Goal: Information Seeking & Learning: Learn about a topic

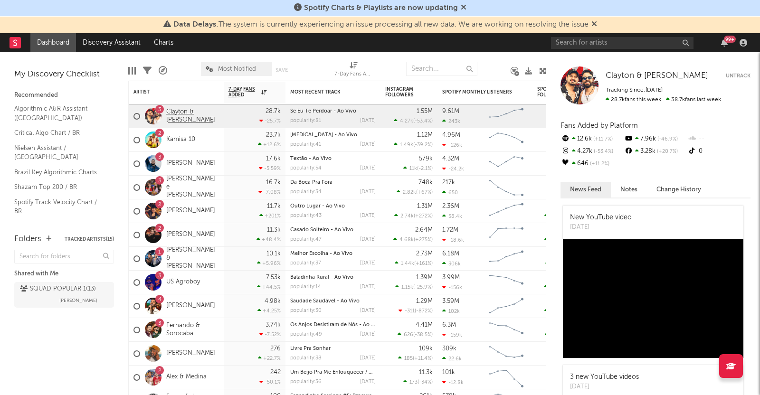
click at [175, 122] on link "Clayton & [PERSON_NAME]" at bounding box center [192, 116] width 53 height 16
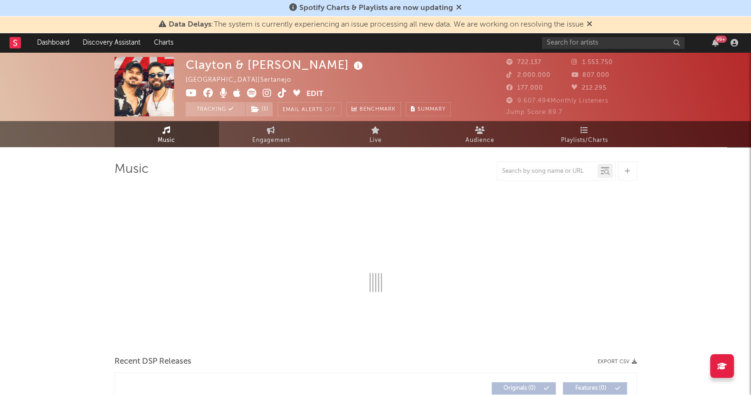
select select "6m"
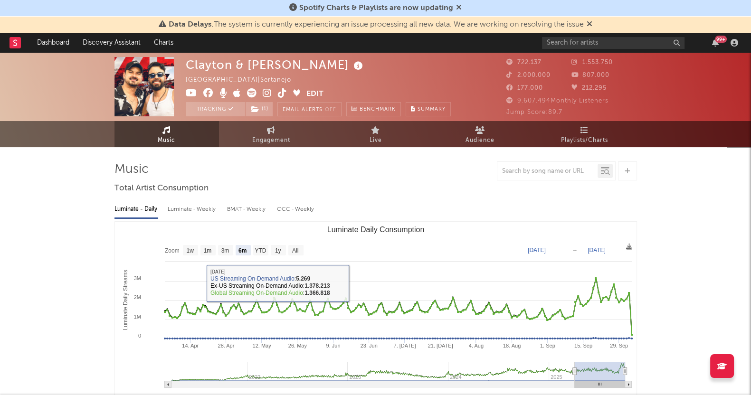
drag, startPoint x: 592, startPoint y: 132, endPoint x: 622, endPoint y: 249, distance: 121.7
click at [592, 132] on link "Playlists/Charts" at bounding box center [585, 134] width 105 height 26
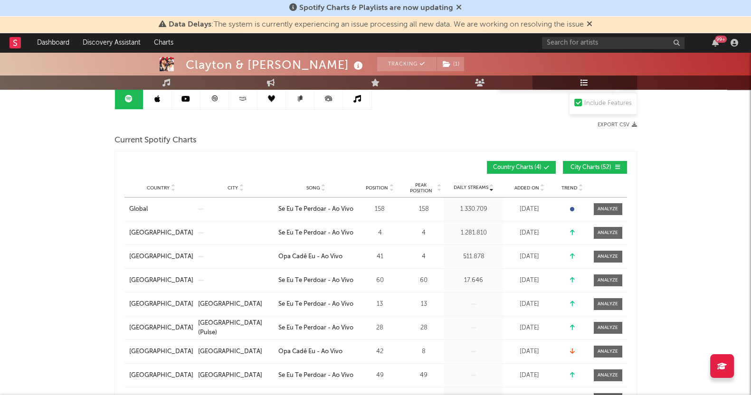
scroll to position [118, 0]
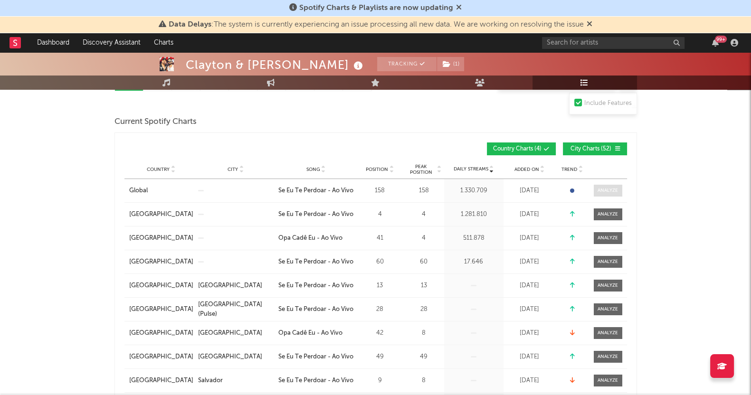
click at [608, 193] on span at bounding box center [608, 191] width 29 height 12
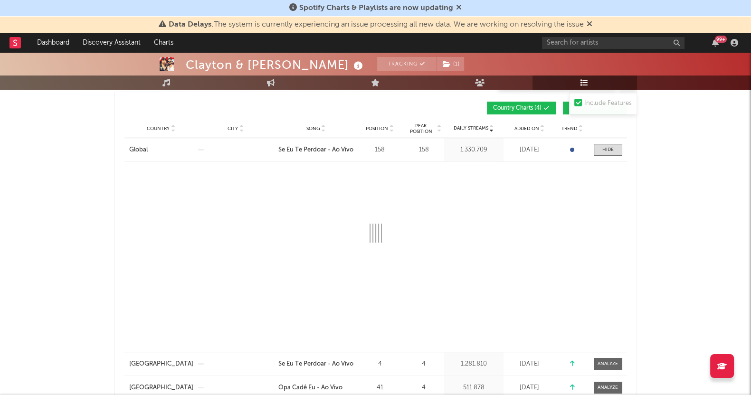
scroll to position [178, 0]
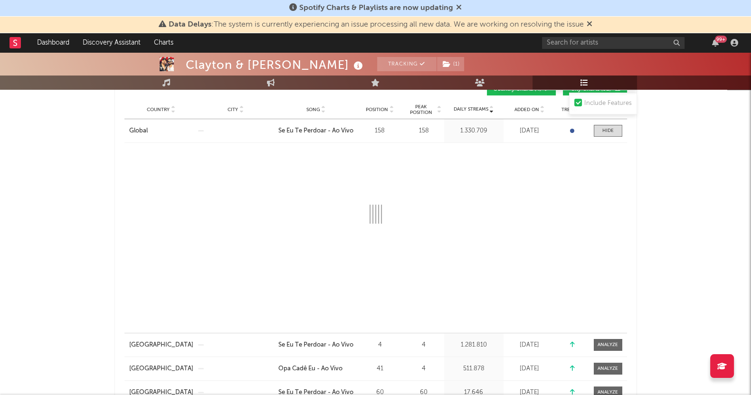
select select "1w"
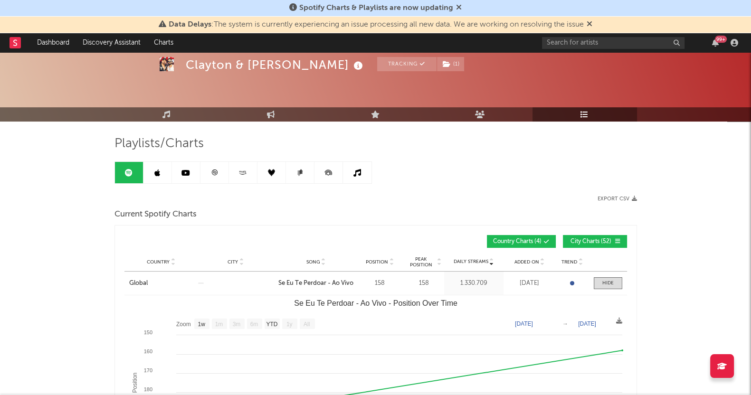
scroll to position [0, 0]
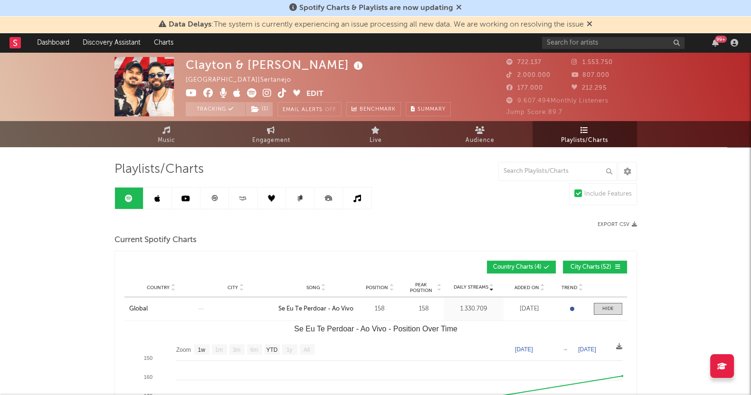
drag, startPoint x: 593, startPoint y: 126, endPoint x: 209, endPoint y: 155, distance: 385.0
click at [593, 126] on link "Playlists/Charts" at bounding box center [585, 134] width 105 height 26
click at [152, 200] on link at bounding box center [158, 198] width 29 height 21
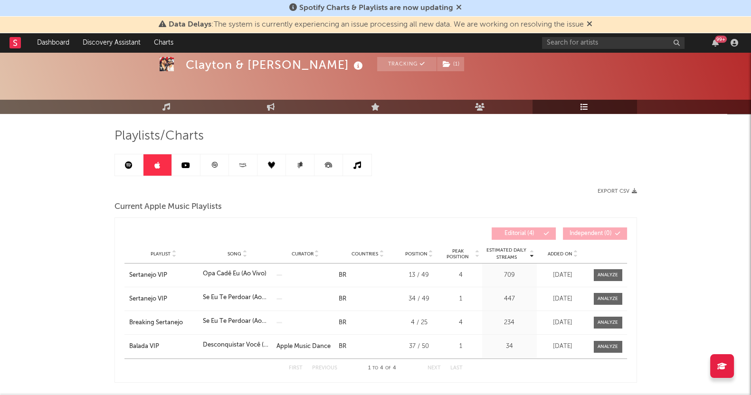
scroll to position [59, 0]
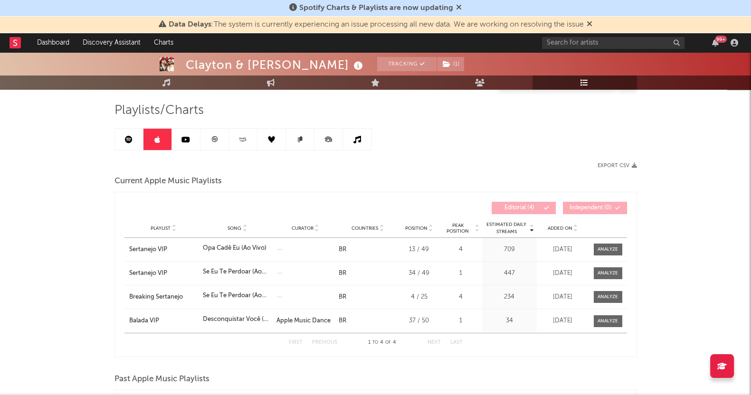
click at [125, 138] on icon at bounding box center [129, 140] width 8 height 8
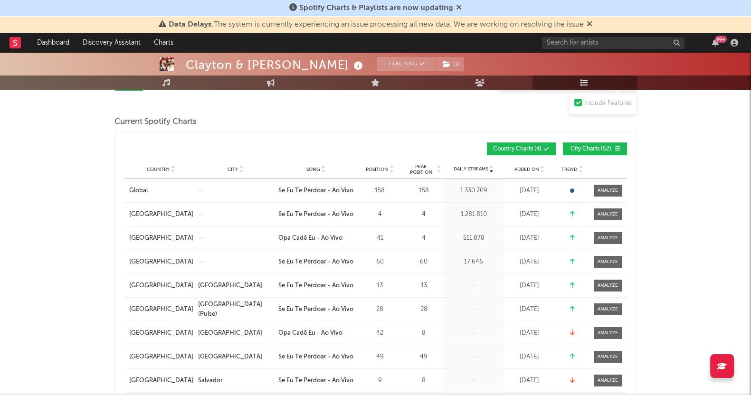
scroll to position [59, 0]
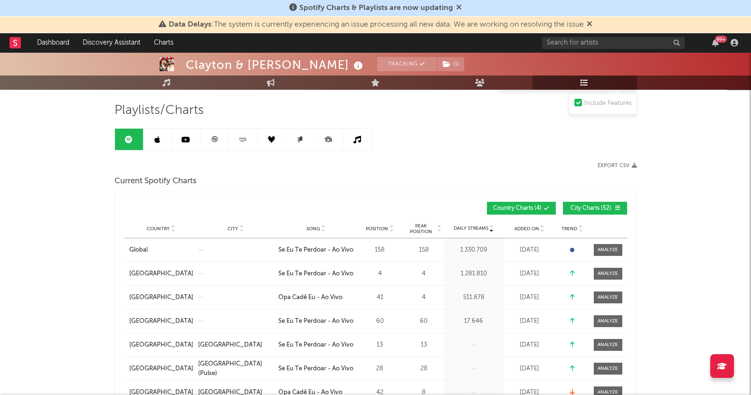
click at [159, 146] on link at bounding box center [158, 139] width 29 height 21
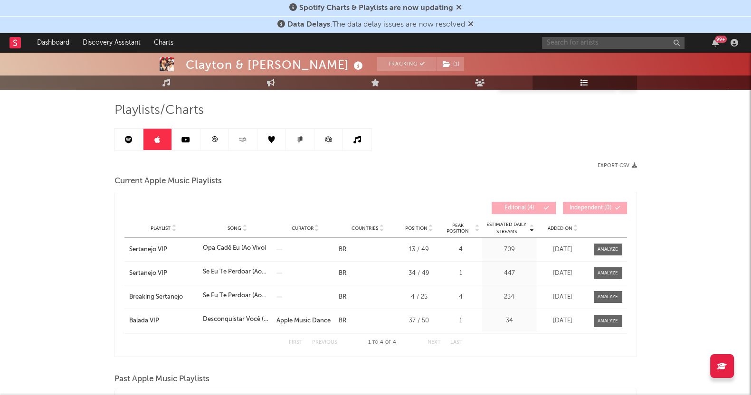
click at [596, 42] on input "text" at bounding box center [613, 43] width 143 height 12
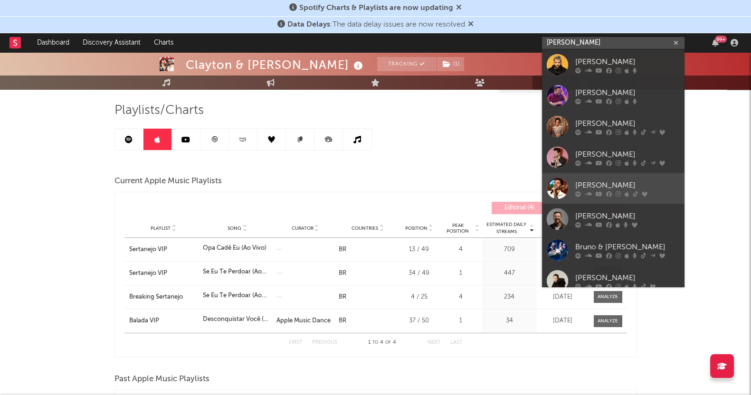
type input "bruno"
click at [608, 188] on div "[PERSON_NAME]" at bounding box center [627, 185] width 105 height 11
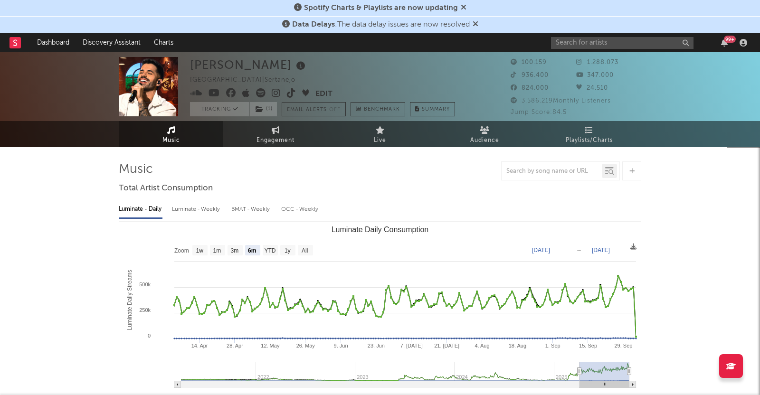
select select "6m"
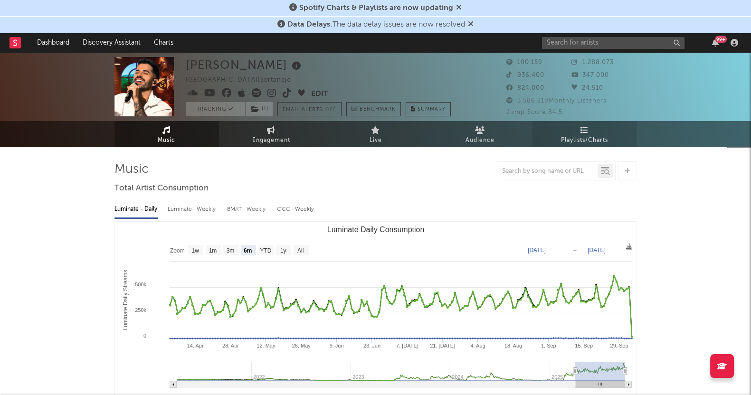
click at [592, 131] on link "Playlists/Charts" at bounding box center [585, 134] width 105 height 26
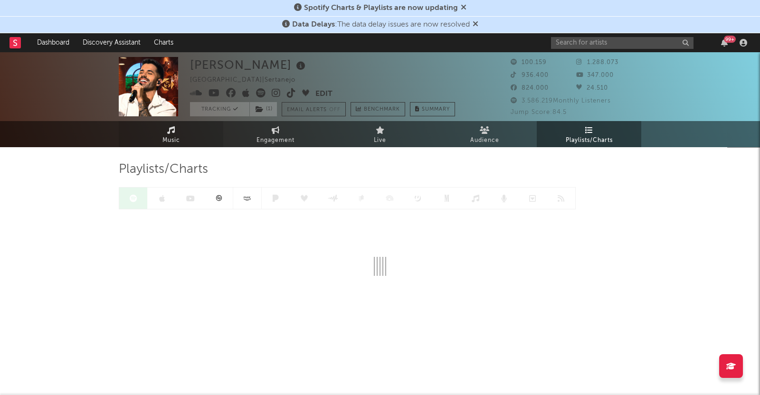
click at [179, 134] on link "Music" at bounding box center [171, 134] width 105 height 26
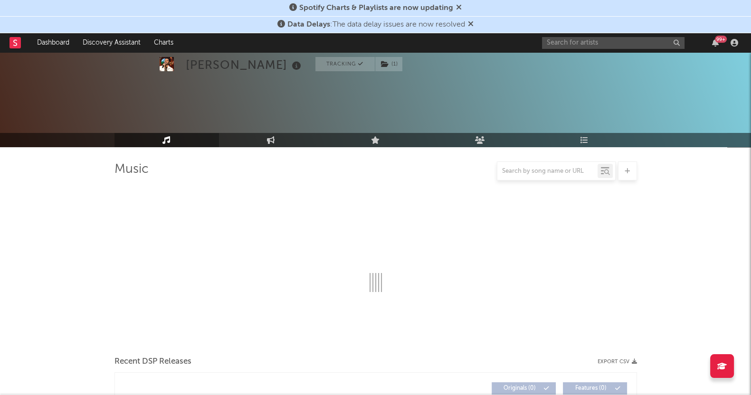
select select "6m"
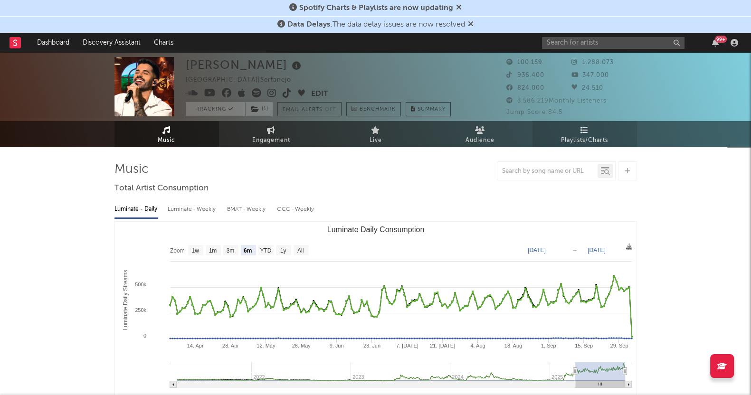
click at [589, 138] on span "Playlists/Charts" at bounding box center [584, 140] width 47 height 11
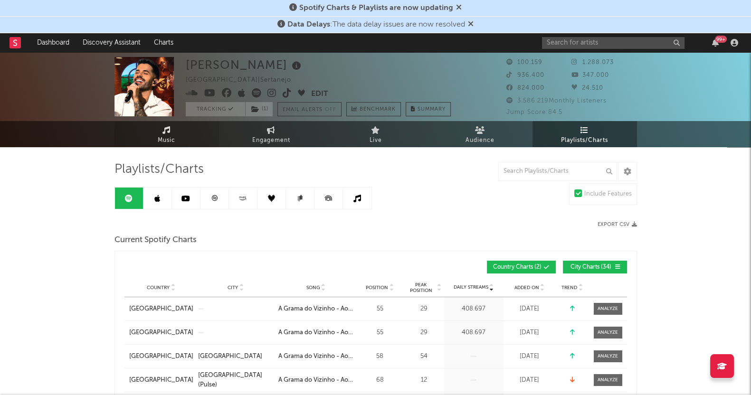
click at [182, 134] on link "Music" at bounding box center [167, 134] width 105 height 26
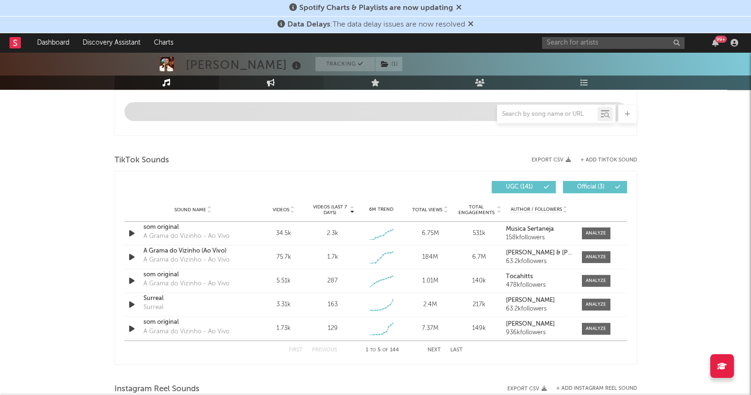
select select "6m"
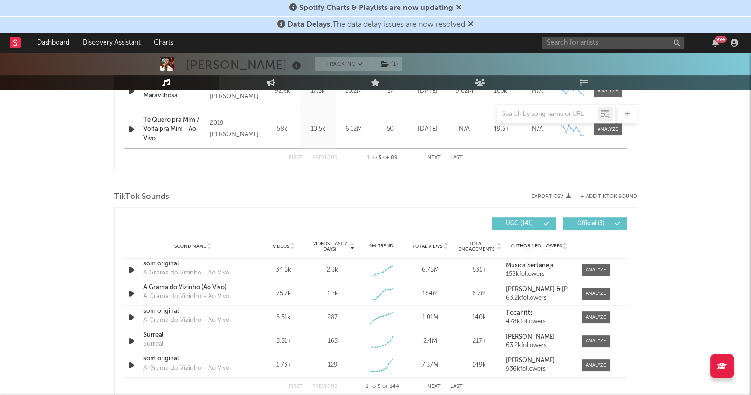
scroll to position [669, 0]
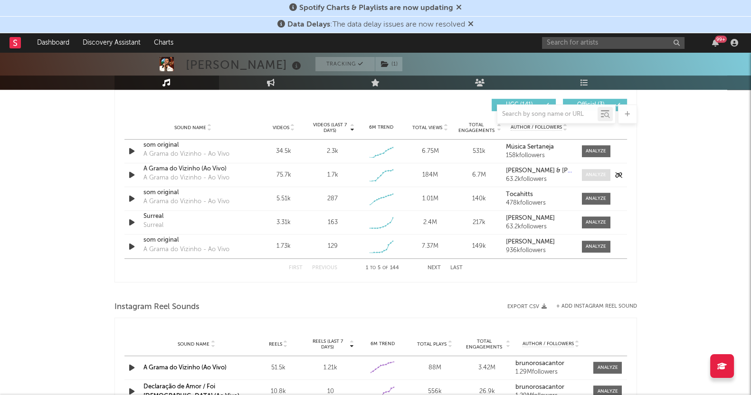
click at [597, 173] on div at bounding box center [596, 175] width 20 height 7
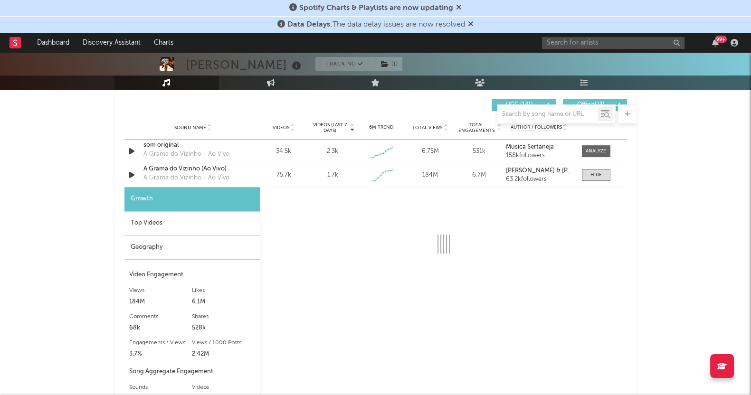
select select "1w"
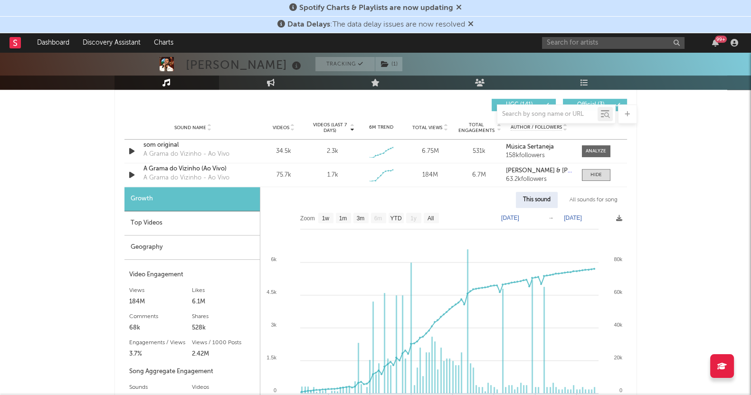
scroll to position [728, 0]
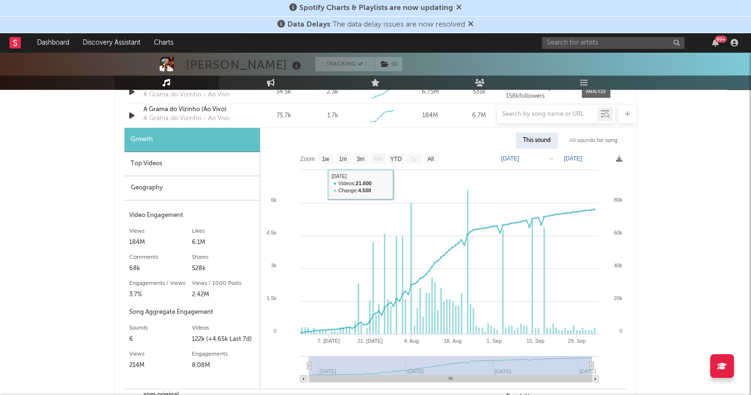
click at [172, 162] on div "Top Videos" at bounding box center [191, 164] width 135 height 24
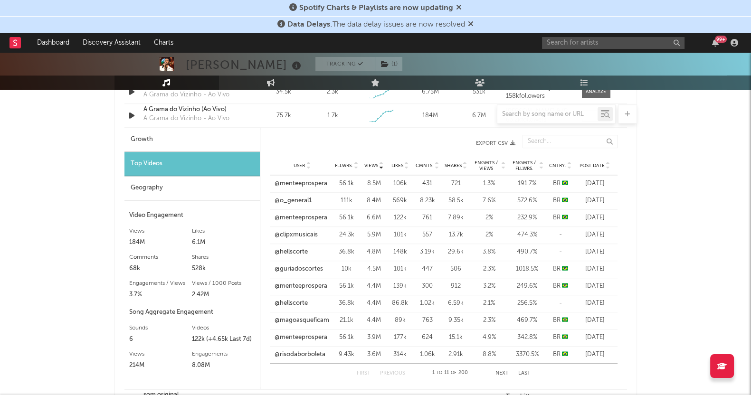
click at [367, 162] on div "Views" at bounding box center [374, 165] width 21 height 7
click at [373, 160] on div "User Fllwrs. Views Likes Cmnts. Shares Engmts / Views Engmts / Fllwrs. Cntry. P…" at bounding box center [443, 165] width 348 height 19
click at [374, 165] on span "Views" at bounding box center [371, 166] width 14 height 6
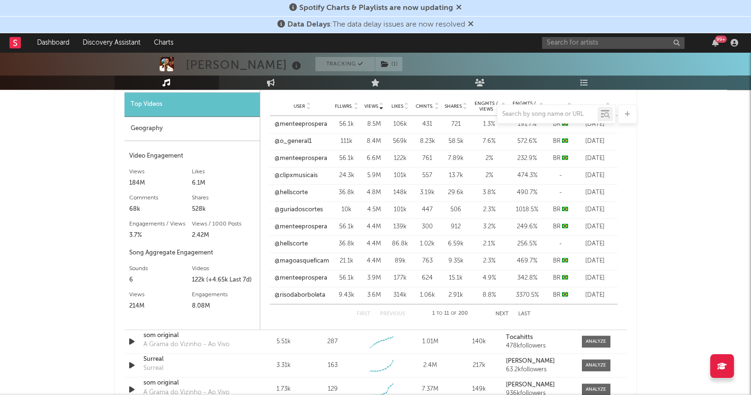
click at [501, 315] on button "Next" at bounding box center [502, 314] width 13 height 5
click at [501, 315] on button "Next" at bounding box center [501, 314] width 13 height 5
click at [294, 297] on link "@keyalvesoficial" at bounding box center [296, 296] width 45 height 10
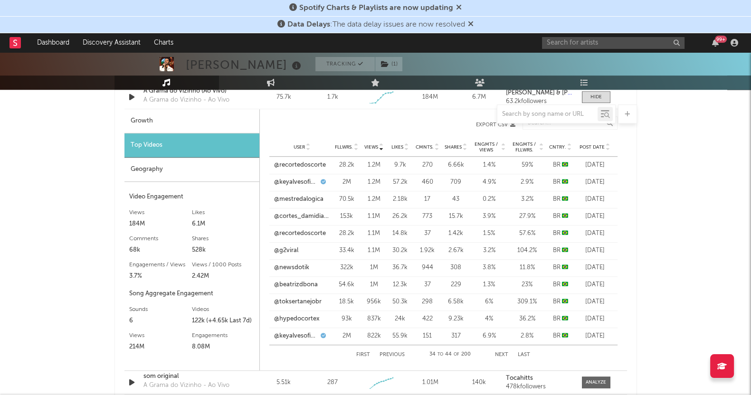
scroll to position [728, 0]
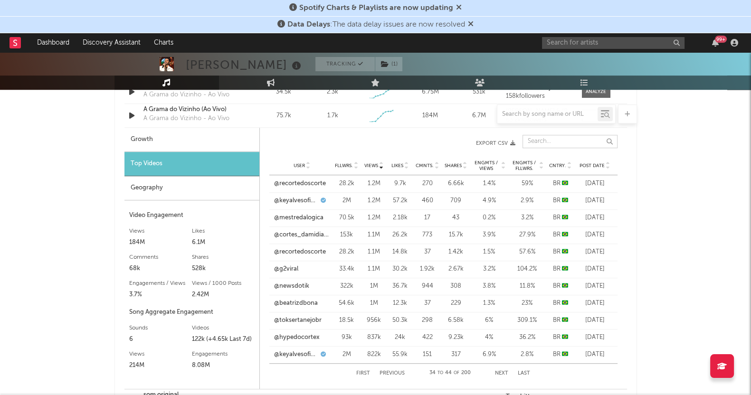
click at [544, 136] on input "text" at bounding box center [570, 141] width 95 height 13
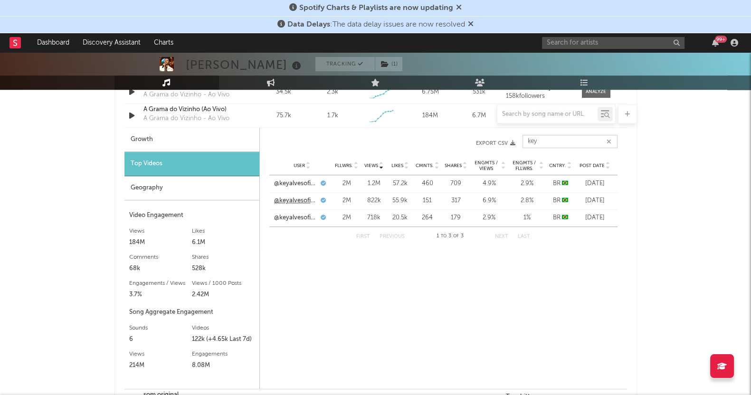
type input "key"
click at [296, 201] on link "@keyalvesoficial" at bounding box center [296, 201] width 45 height 10
click at [302, 217] on link "@keyalvesoficial" at bounding box center [296, 218] width 45 height 10
click at [302, 182] on link "@keyalvesoficial" at bounding box center [296, 184] width 45 height 10
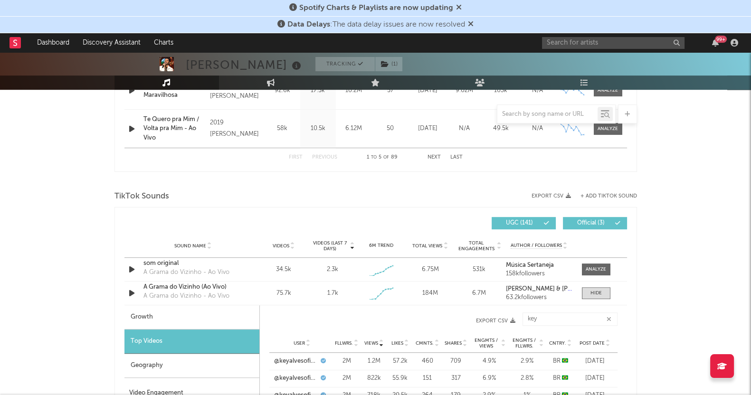
scroll to position [550, 0]
click at [93, 250] on div "Bruno Rosa Tracking ( 1 ) Brazil | Sertanejo Edit Tracking ( 1 ) Email Alerts O…" at bounding box center [375, 350] width 751 height 1697
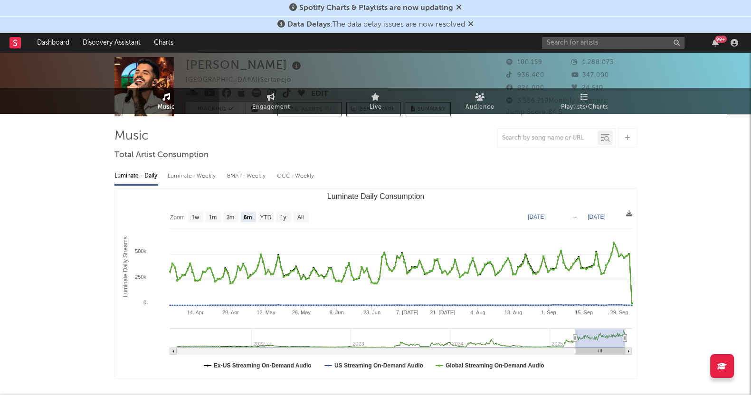
scroll to position [0, 0]
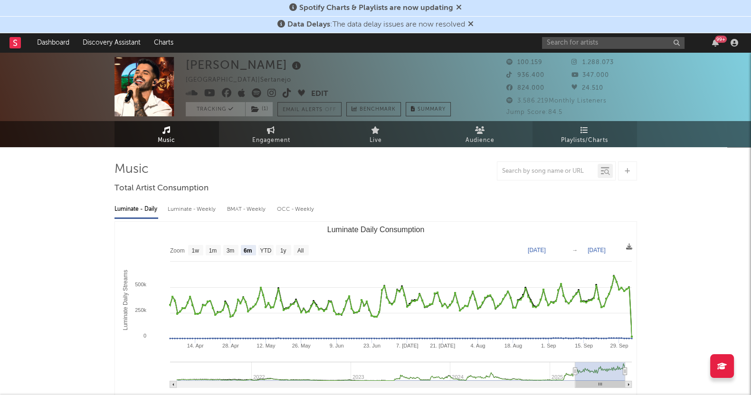
click at [606, 132] on link "Playlists/Charts" at bounding box center [585, 134] width 105 height 26
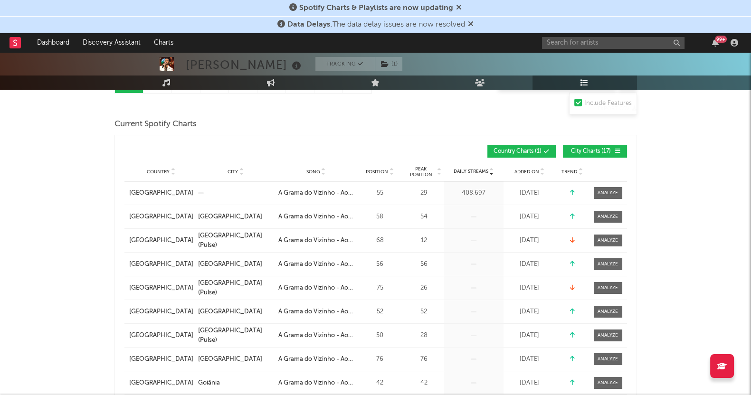
scroll to position [59, 0]
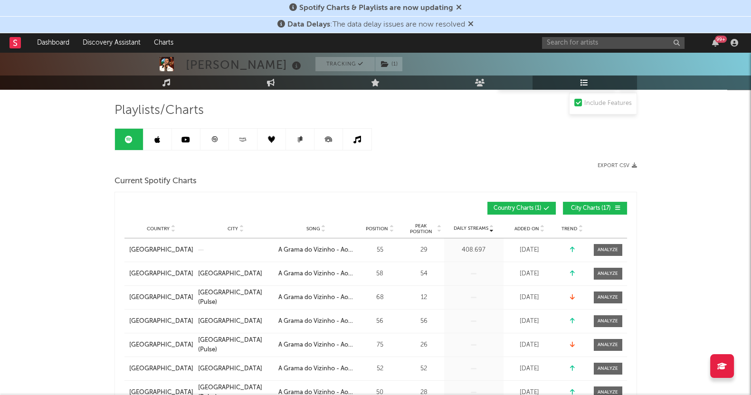
click at [153, 135] on link at bounding box center [158, 139] width 29 height 21
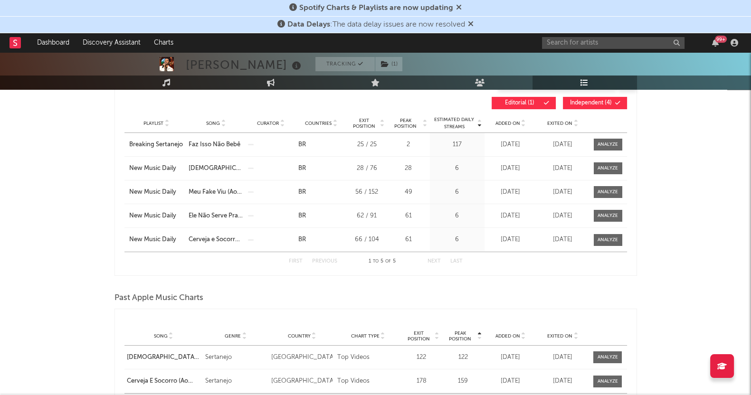
scroll to position [65, 0]
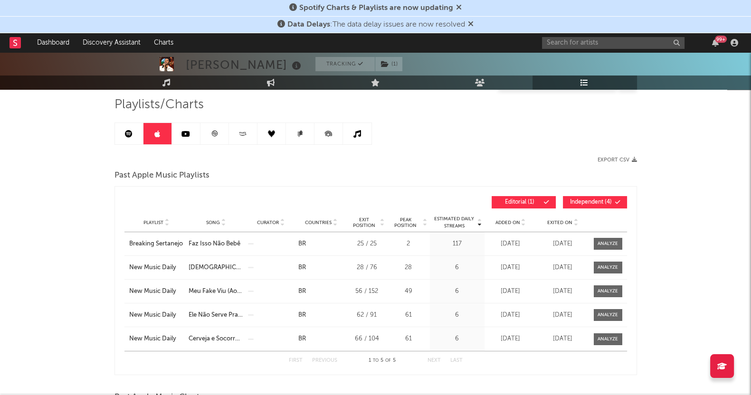
click at [185, 134] on icon at bounding box center [186, 134] width 9 height 8
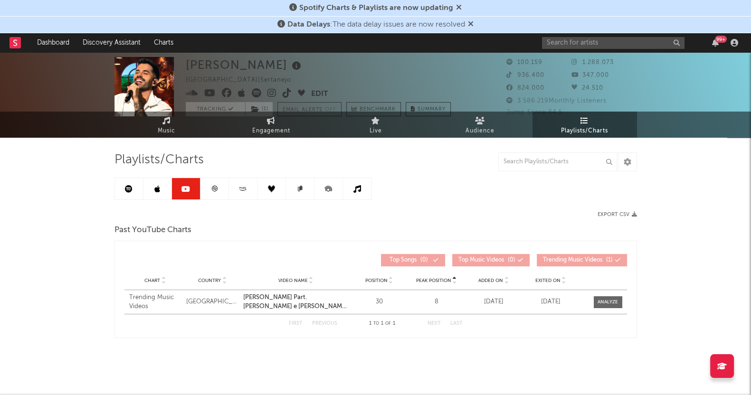
scroll to position [9, 0]
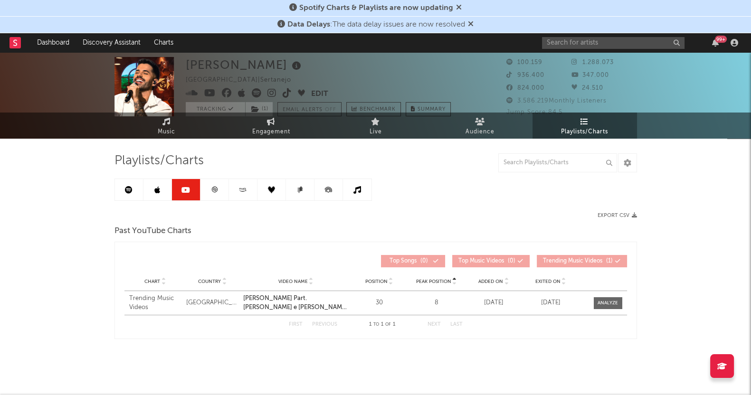
click at [217, 181] on link at bounding box center [215, 189] width 29 height 21
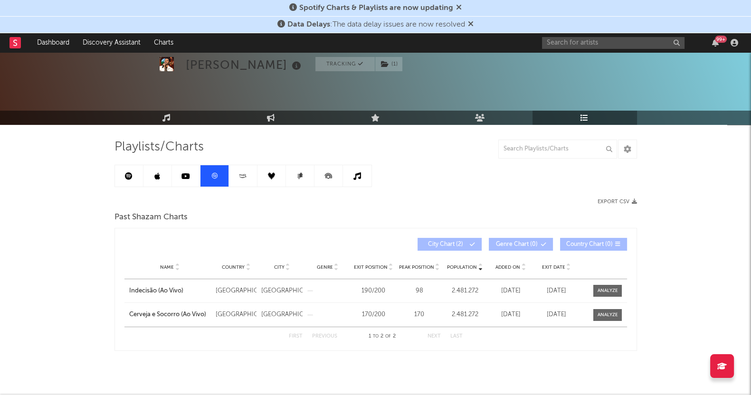
scroll to position [34, 0]
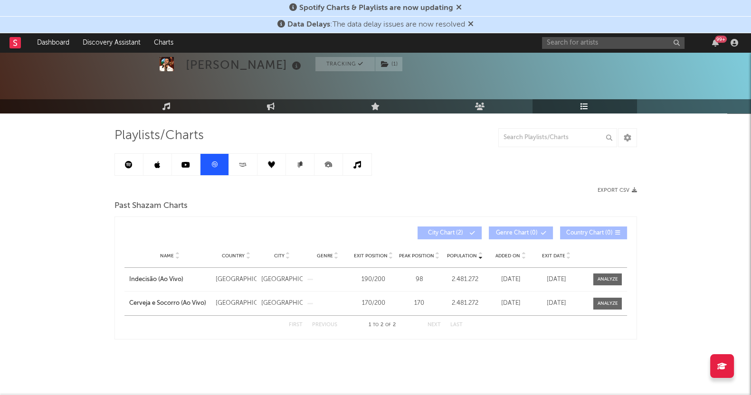
click at [245, 161] on icon at bounding box center [243, 164] width 11 height 7
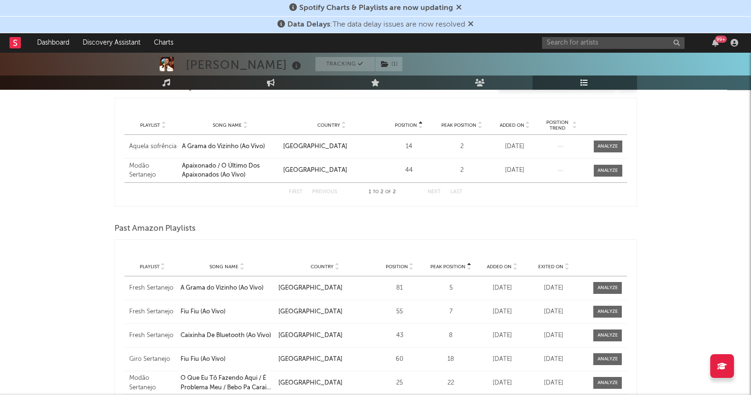
scroll to position [34, 0]
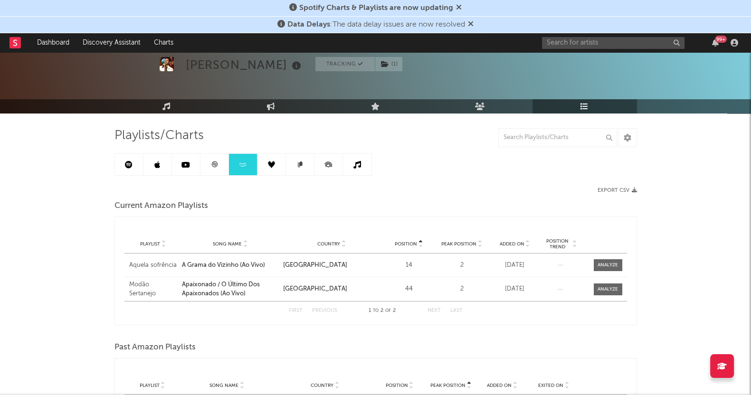
click at [265, 156] on link at bounding box center [272, 164] width 29 height 21
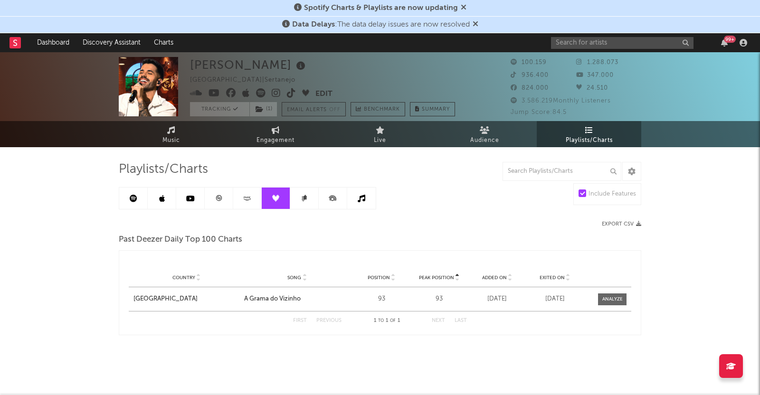
click at [302, 198] on icon at bounding box center [304, 198] width 7 height 7
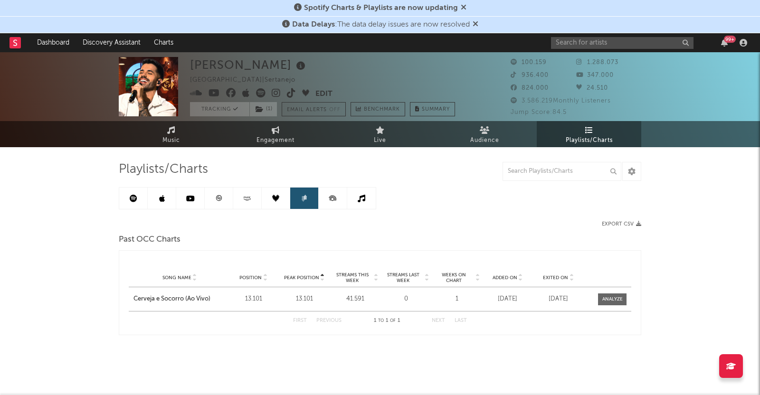
click at [328, 201] on icon at bounding box center [332, 198] width 21 height 21
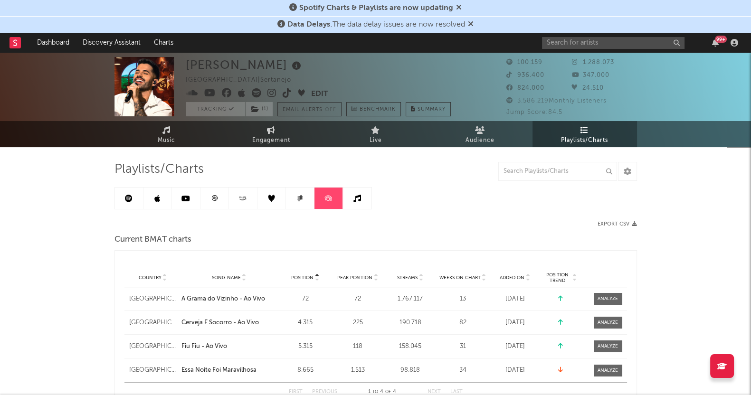
click at [357, 202] on link at bounding box center [357, 198] width 29 height 21
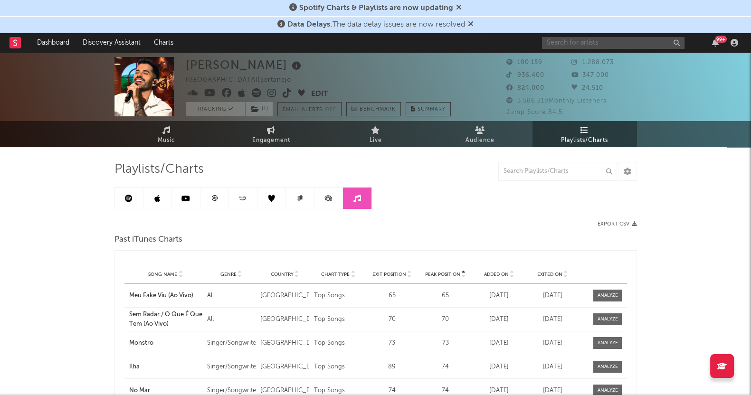
click at [608, 43] on input "text" at bounding box center [613, 43] width 143 height 12
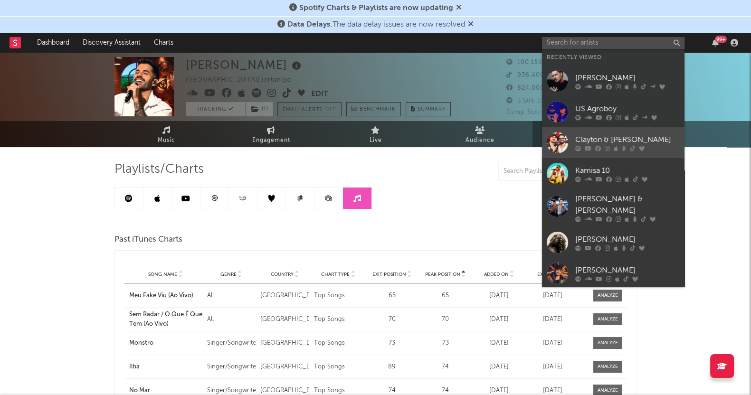
click at [603, 145] on div at bounding box center [627, 148] width 105 height 6
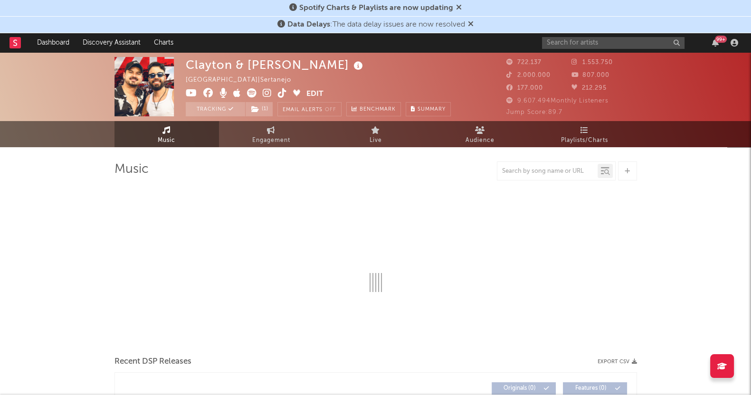
select select "6m"
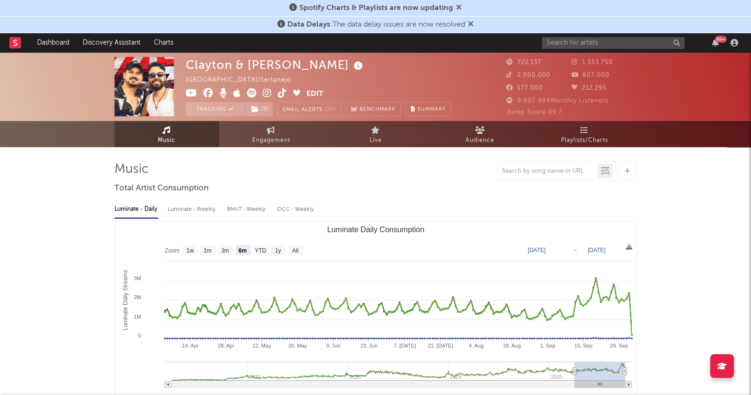
select select "6m"
click at [605, 140] on span "Playlists/Charts" at bounding box center [584, 140] width 47 height 11
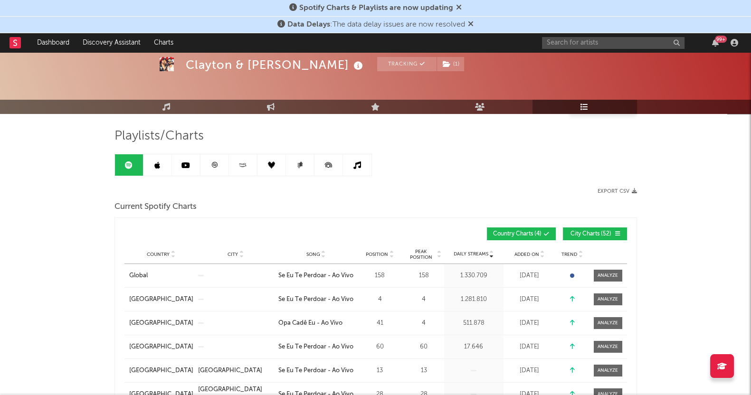
scroll to position [59, 0]
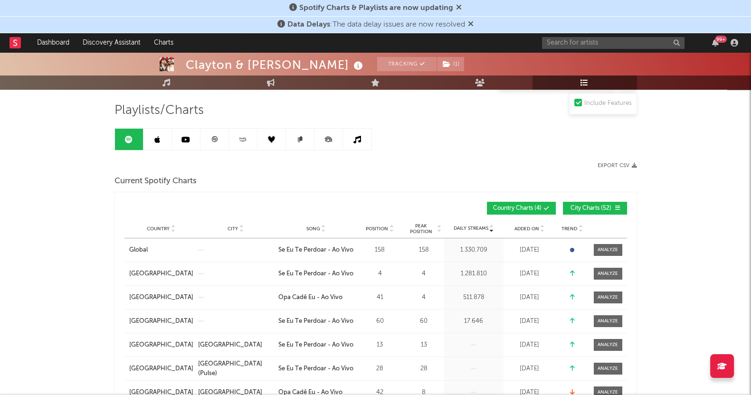
drag, startPoint x: 148, startPoint y: 134, endPoint x: 257, endPoint y: 157, distance: 111.4
click at [148, 134] on link at bounding box center [158, 139] width 29 height 21
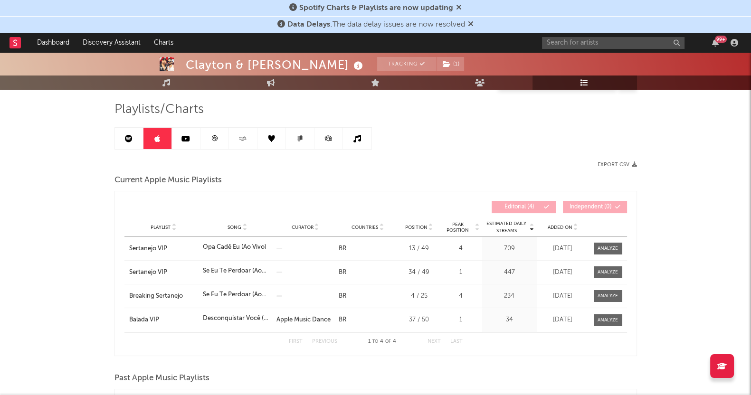
scroll to position [59, 0]
click at [189, 137] on icon at bounding box center [186, 140] width 9 height 8
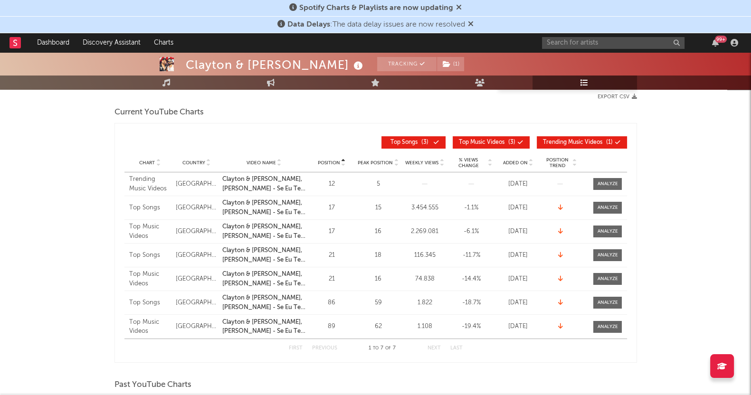
scroll to position [59, 0]
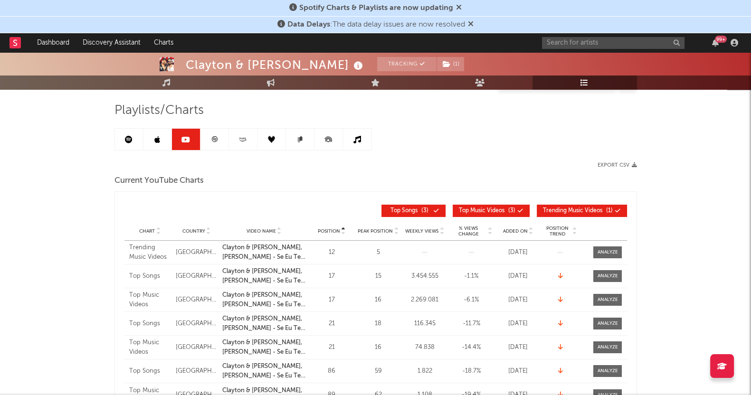
click at [211, 145] on link at bounding box center [215, 139] width 29 height 21
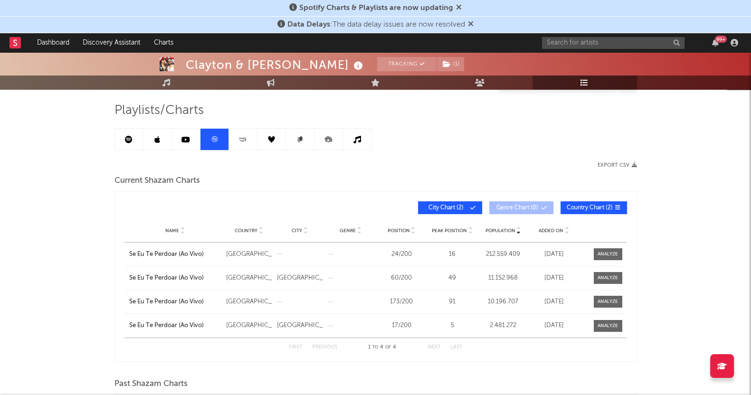
click at [240, 141] on icon at bounding box center [243, 139] width 11 height 7
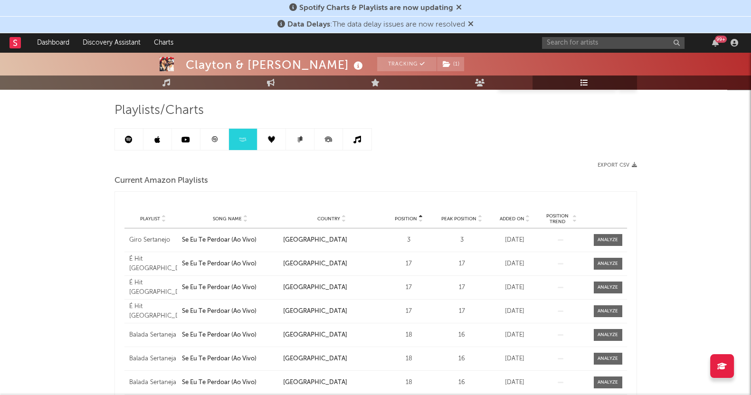
click at [278, 142] on link at bounding box center [272, 139] width 29 height 21
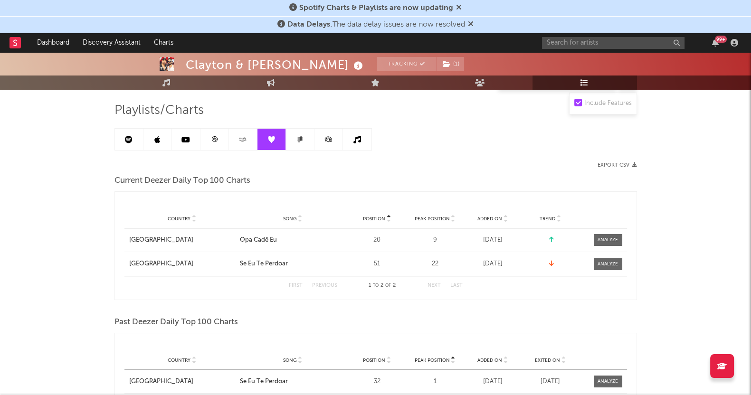
click at [299, 142] on icon at bounding box center [300, 139] width 7 height 7
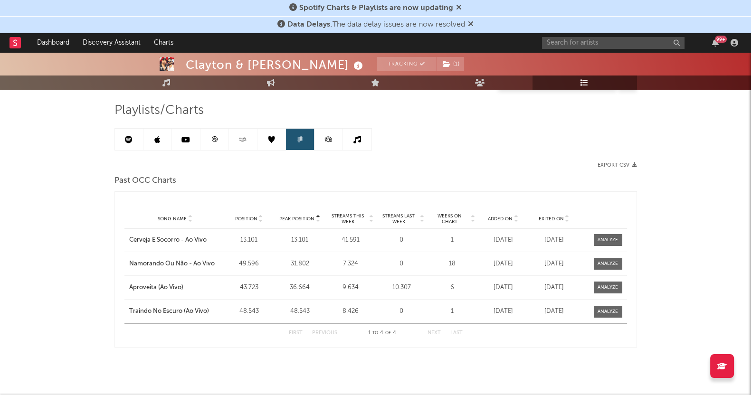
click at [329, 136] on icon at bounding box center [328, 138] width 7 height 5
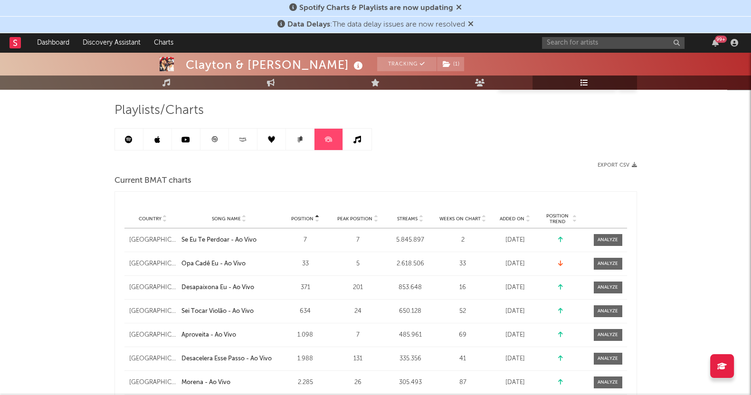
click at [361, 133] on link at bounding box center [357, 139] width 29 height 21
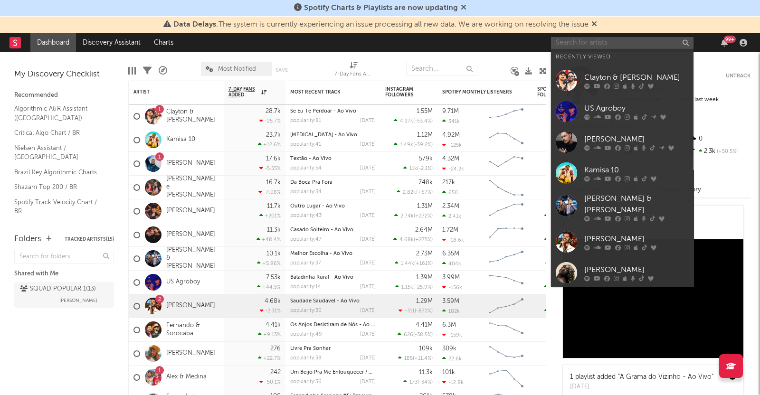
click at [597, 43] on input "text" at bounding box center [622, 43] width 143 height 12
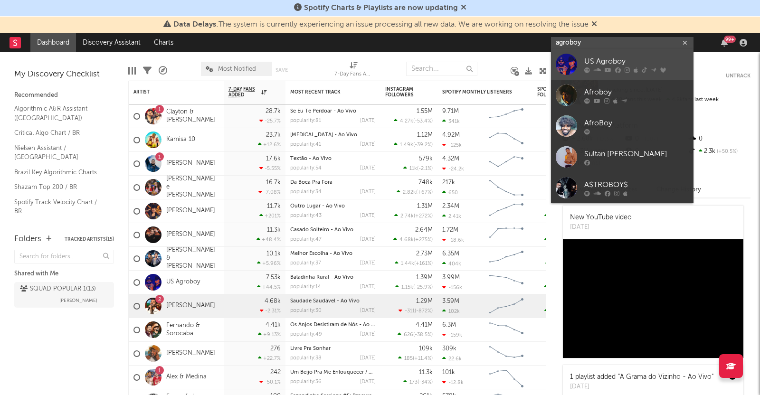
type input "agroboy"
click at [612, 58] on div "US Agroboy" at bounding box center [636, 61] width 105 height 11
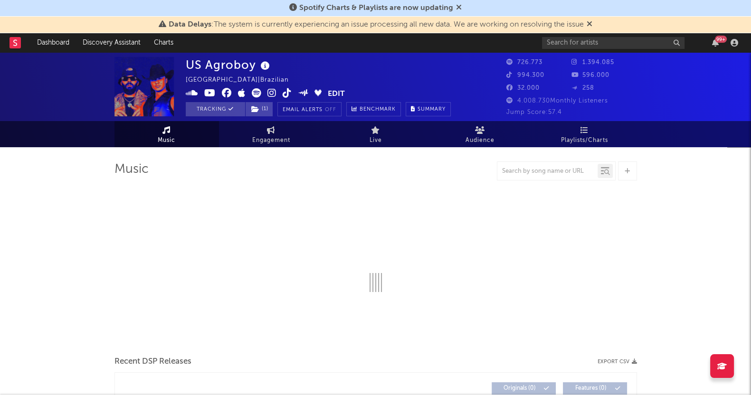
select select "6m"
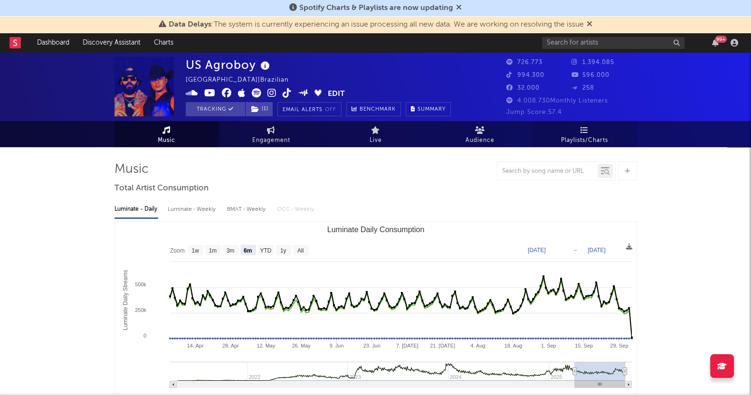
click at [589, 144] on span "Playlists/Charts" at bounding box center [584, 140] width 47 height 11
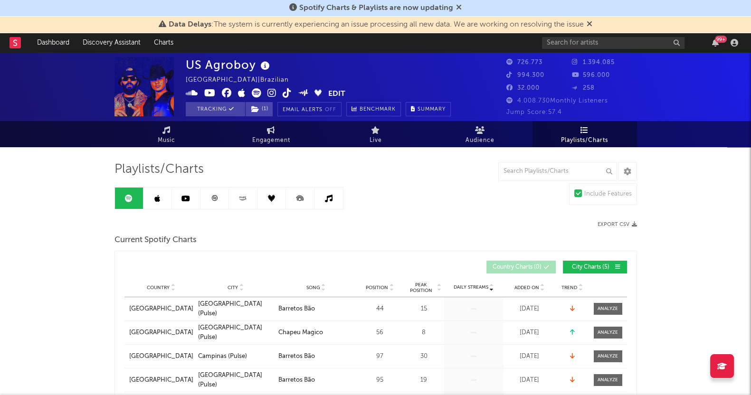
click at [595, 128] on link "Playlists/Charts" at bounding box center [585, 134] width 105 height 26
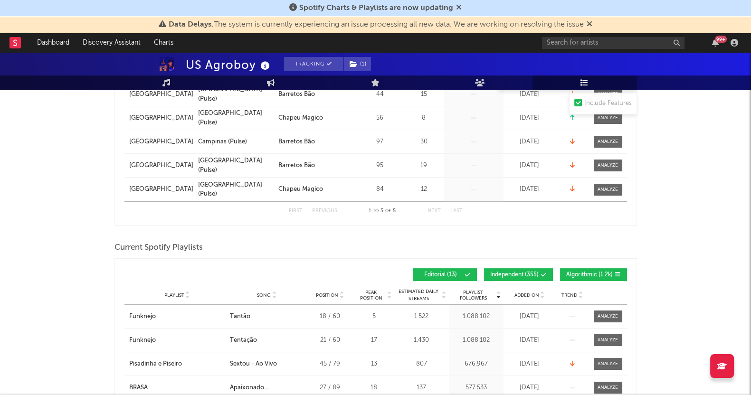
scroll to position [297, 0]
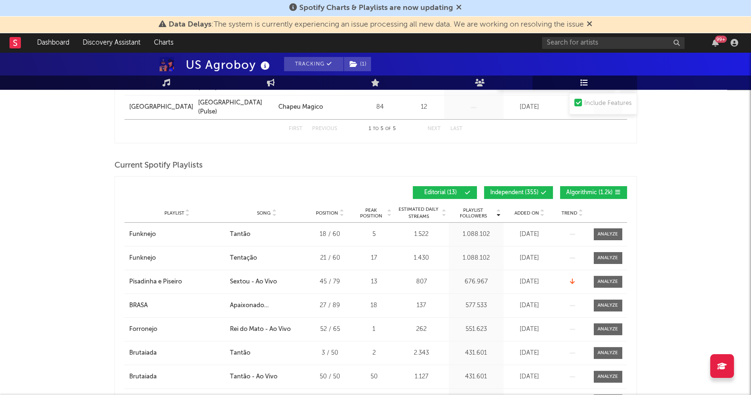
click at [575, 191] on span "Algorithmic ( 1.2k )" at bounding box center [589, 193] width 47 height 6
click at [516, 190] on span "Independent ( 355 )" at bounding box center [514, 193] width 48 height 6
click at [523, 211] on span "Added On" at bounding box center [527, 214] width 25 height 6
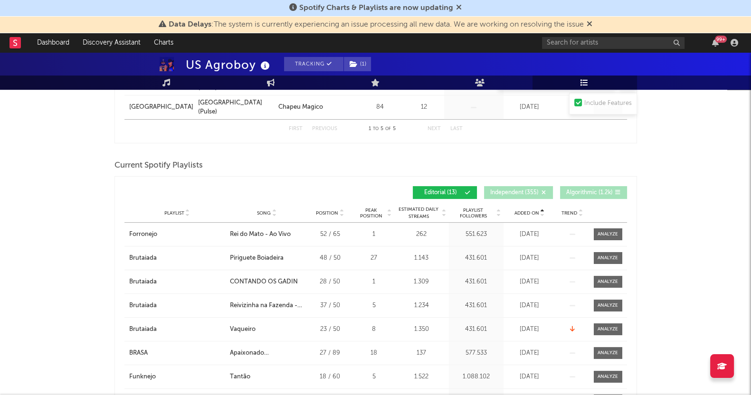
click at [523, 211] on span "Added On" at bounding box center [527, 214] width 25 height 6
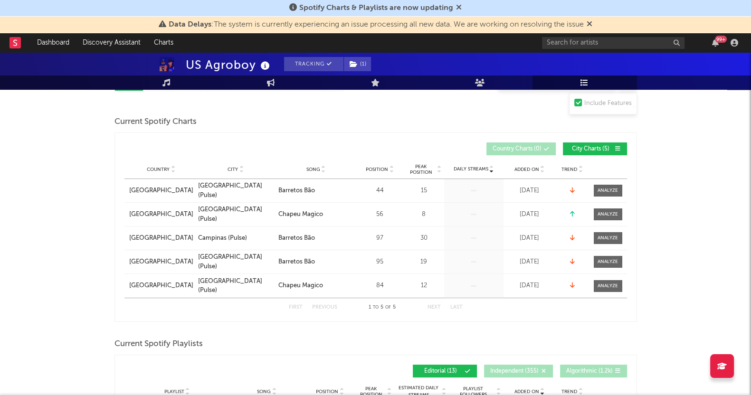
scroll to position [0, 0]
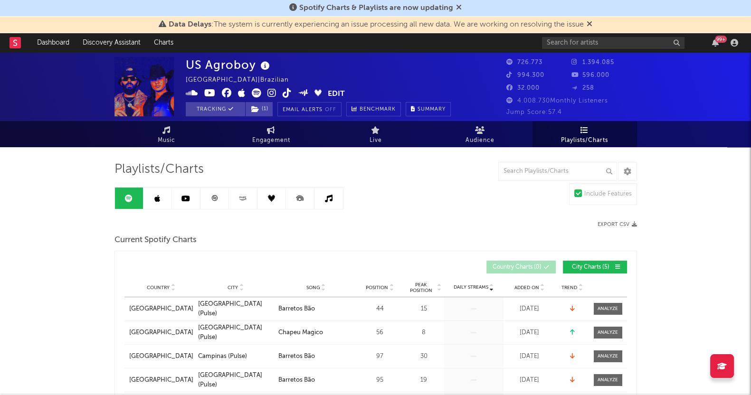
click at [160, 191] on link at bounding box center [158, 198] width 29 height 21
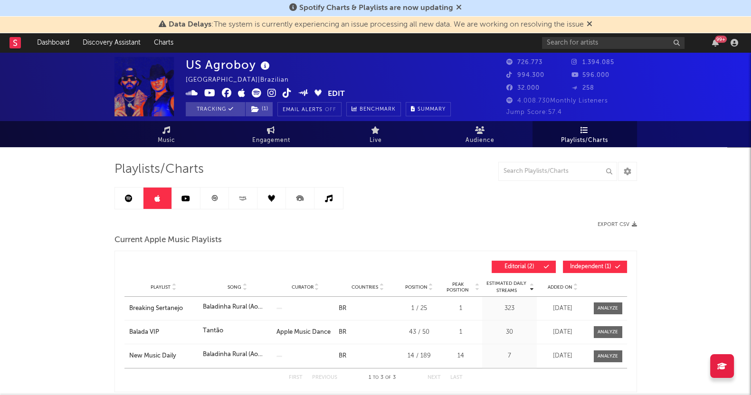
click at [549, 286] on span "Added On" at bounding box center [560, 288] width 25 height 6
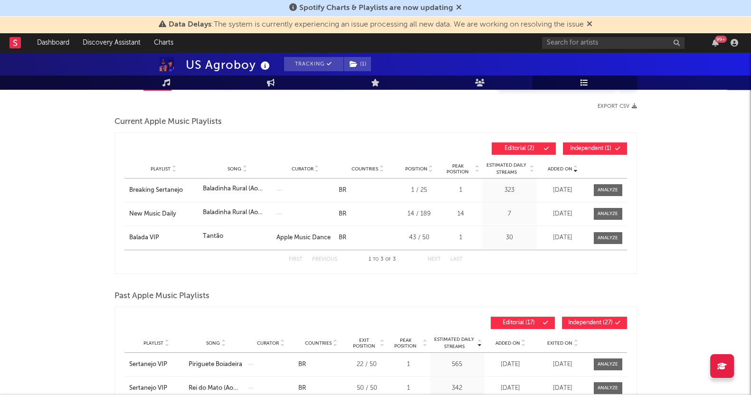
scroll to position [59, 0]
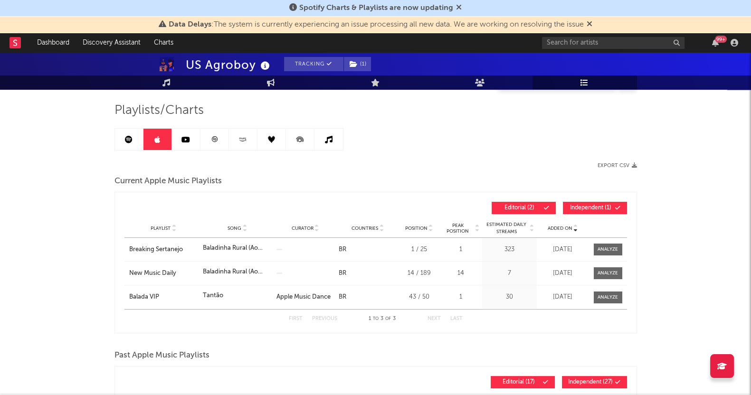
click at [193, 132] on link at bounding box center [186, 139] width 29 height 21
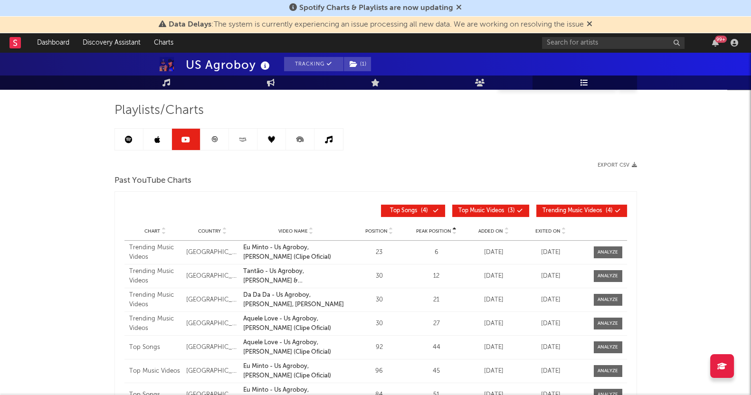
click at [220, 134] on link at bounding box center [215, 139] width 29 height 21
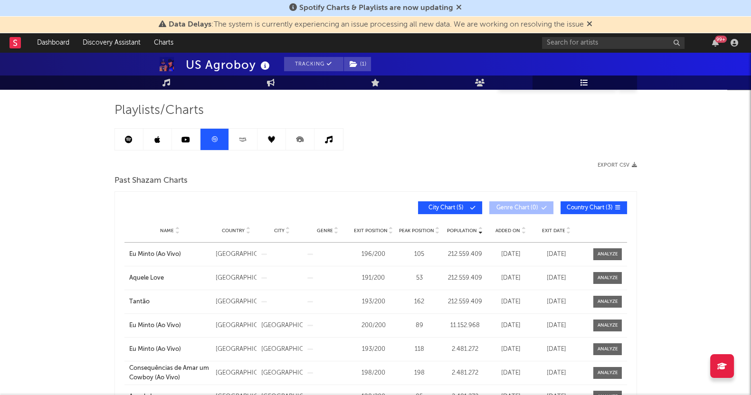
click at [510, 223] on div "Name Country City Genre Exit Position Peak Position Population Added On Exit Da…" at bounding box center [375, 231] width 503 height 24
click at [511, 231] on span "Added On" at bounding box center [508, 231] width 25 height 6
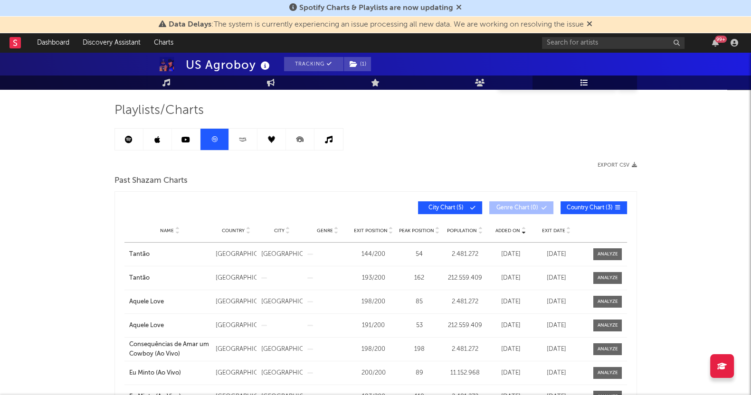
click at [237, 146] on link at bounding box center [243, 139] width 29 height 21
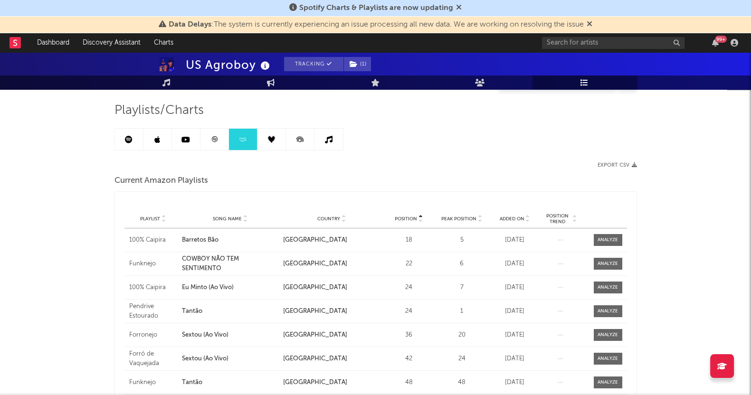
click at [511, 216] on span "Added On" at bounding box center [512, 219] width 25 height 6
click at [258, 149] on link at bounding box center [272, 139] width 29 height 21
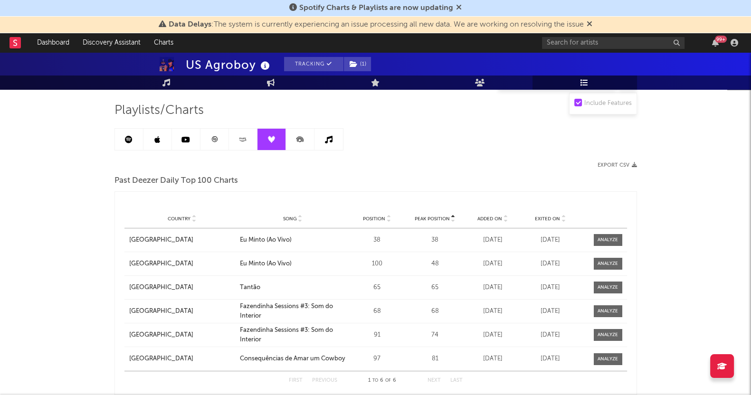
click at [276, 139] on link at bounding box center [272, 139] width 29 height 21
click at [504, 212] on div "Country Song Position Peak Position Added On Exited On Trend" at bounding box center [375, 219] width 503 height 19
click at [497, 215] on div "Added On" at bounding box center [492, 218] width 53 height 7
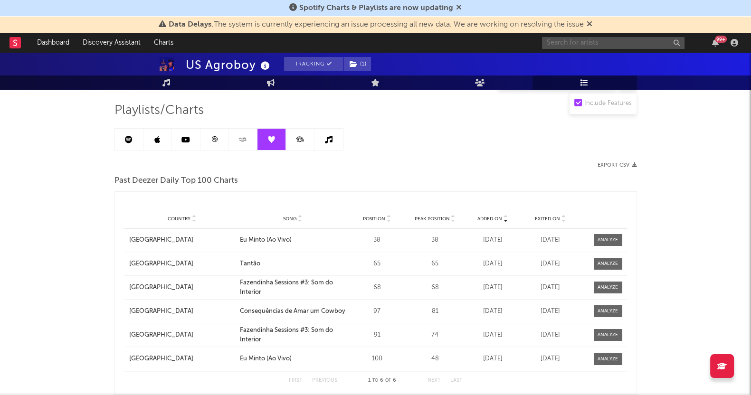
click at [614, 44] on input "text" at bounding box center [613, 43] width 143 height 12
click at [615, 45] on input "[PERSON_NAME]" at bounding box center [613, 43] width 143 height 12
type input "[PERSON_NAME]"
click at [625, 48] on div "pedro 99 +" at bounding box center [642, 42] width 200 height 19
click at [621, 30] on div "Data Delays : The system is currently experiencing an issue processing all new …" at bounding box center [375, 25] width 751 height 17
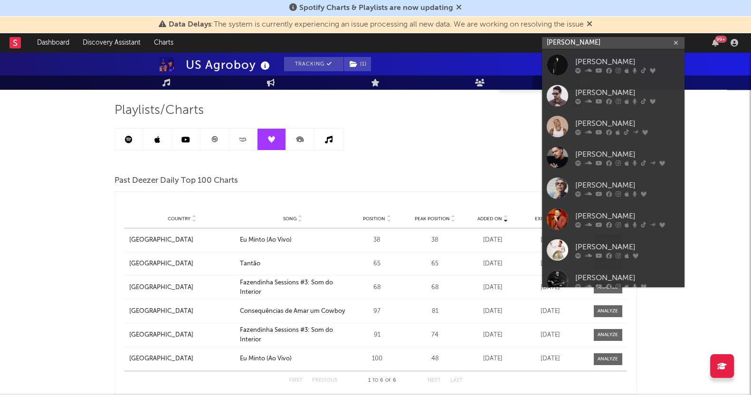
click at [622, 40] on input "[PERSON_NAME]" at bounding box center [613, 43] width 143 height 12
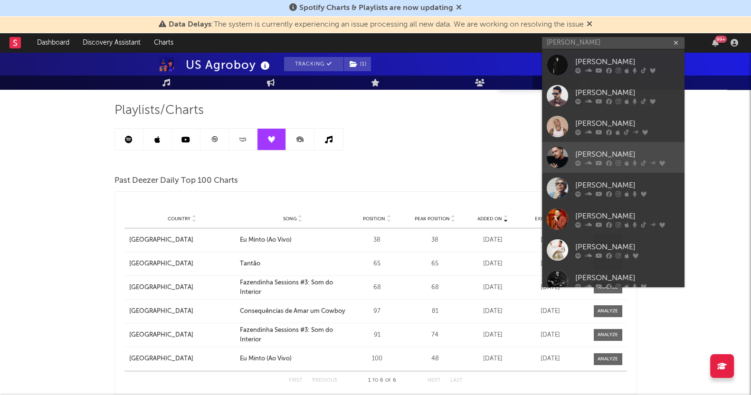
click at [615, 145] on link "[PERSON_NAME]" at bounding box center [613, 157] width 143 height 31
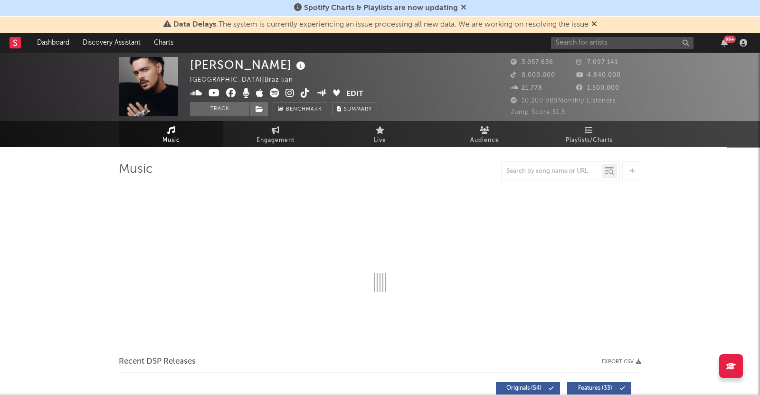
select select "6m"
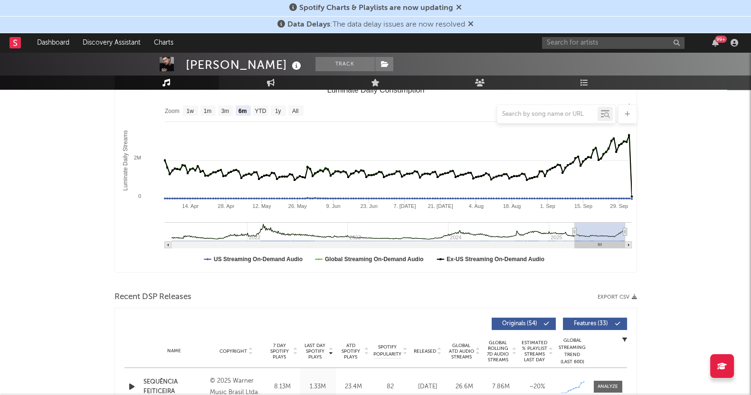
scroll to position [178, 0]
